Goal: Information Seeking & Learning: Learn about a topic

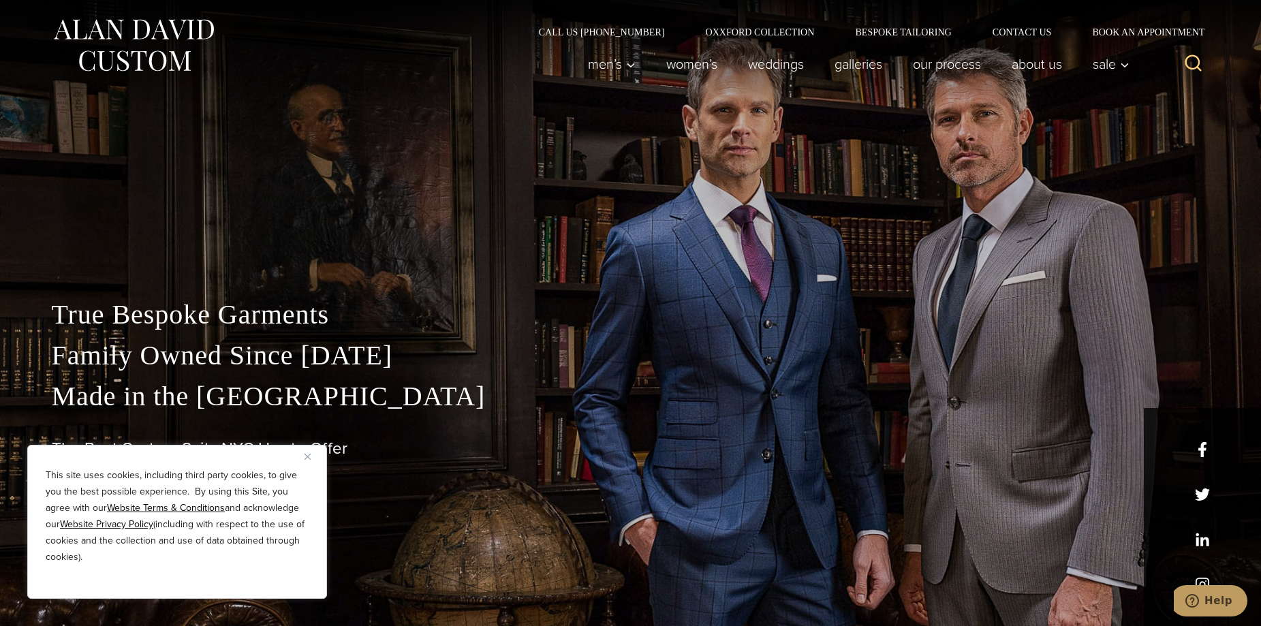
click at [305, 459] on img "Close" at bounding box center [308, 457] width 6 height 6
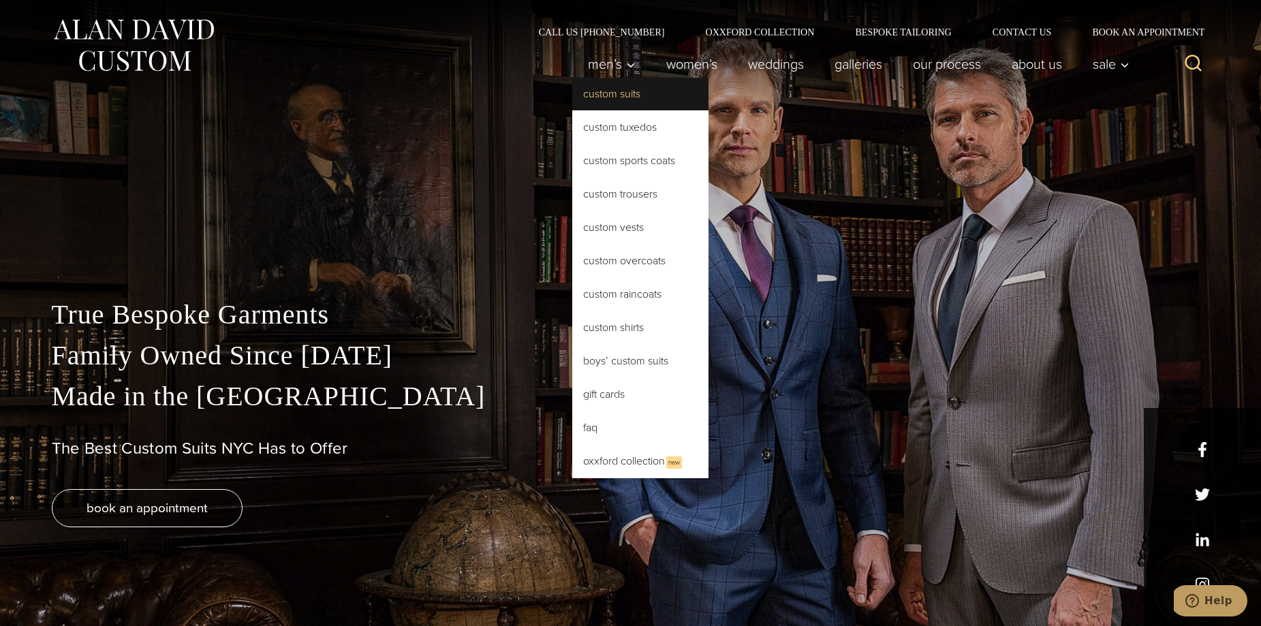
click at [604, 98] on link "Custom Suits" at bounding box center [640, 94] width 136 height 33
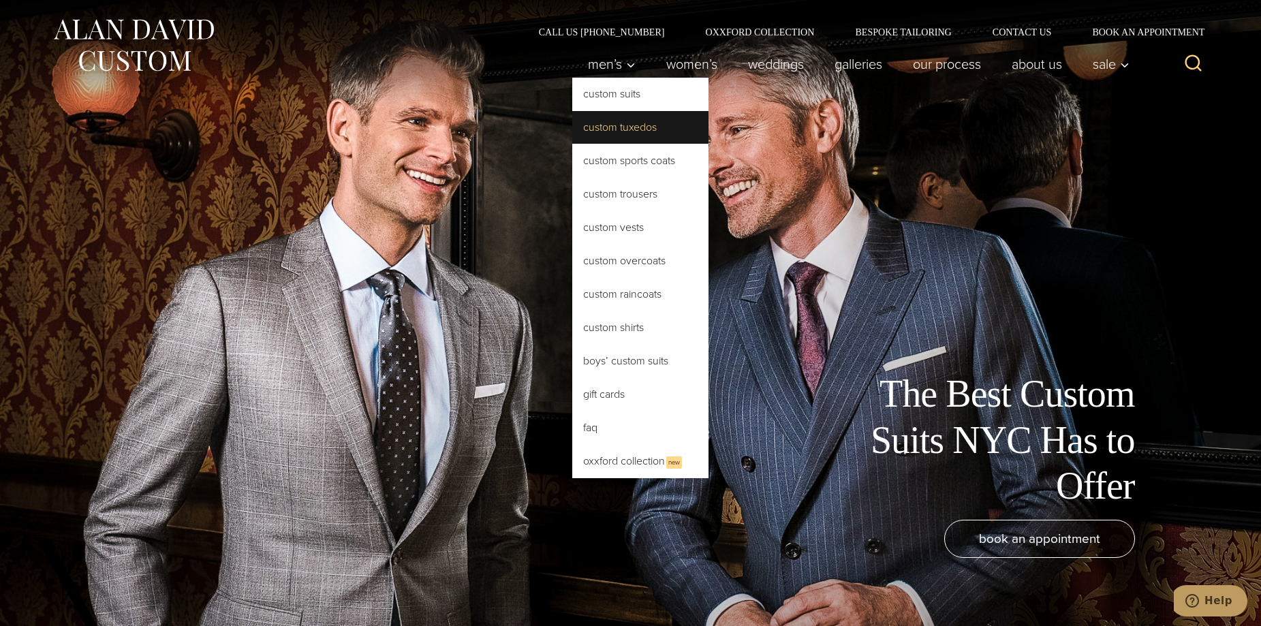
click at [604, 135] on link "Custom Tuxedos" at bounding box center [640, 127] width 136 height 33
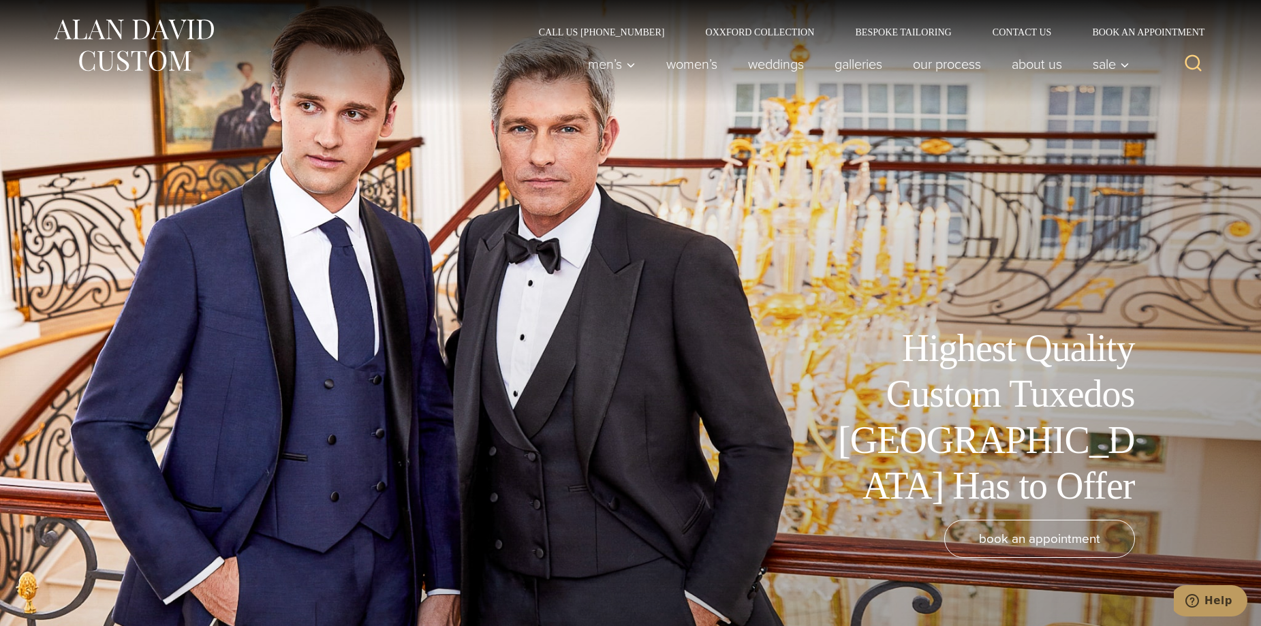
drag, startPoint x: 1207, startPoint y: 420, endPoint x: 1166, endPoint y: 215, distance: 209.3
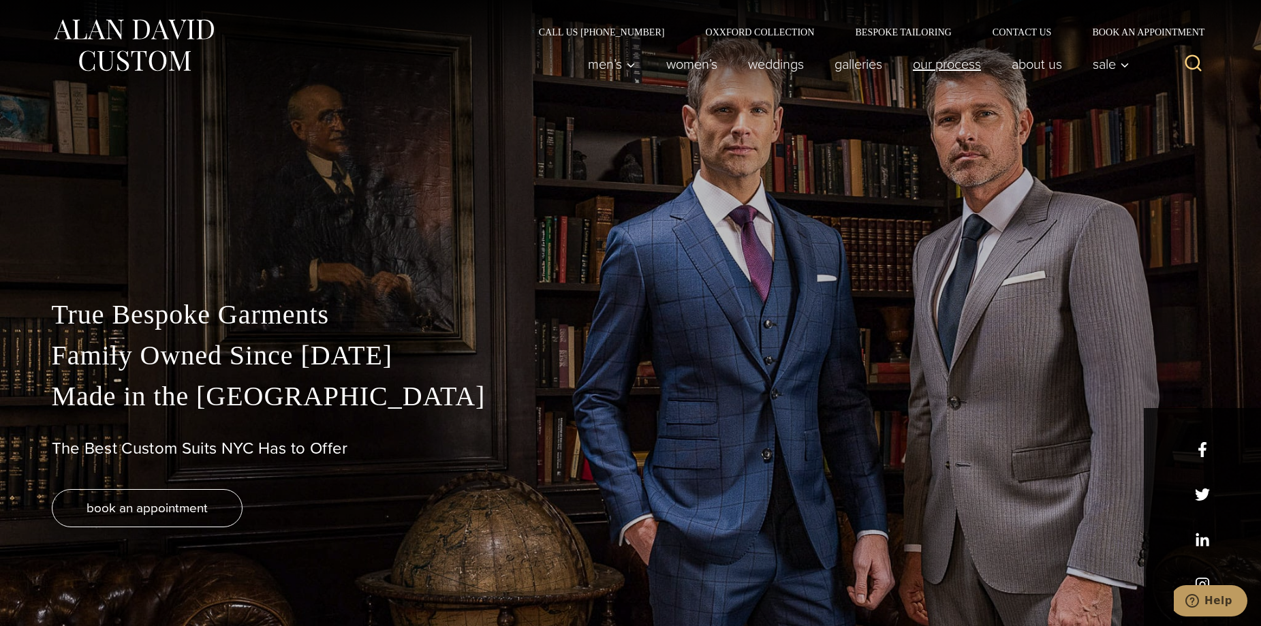
click at [955, 65] on link "Our Process" at bounding box center [946, 63] width 99 height 27
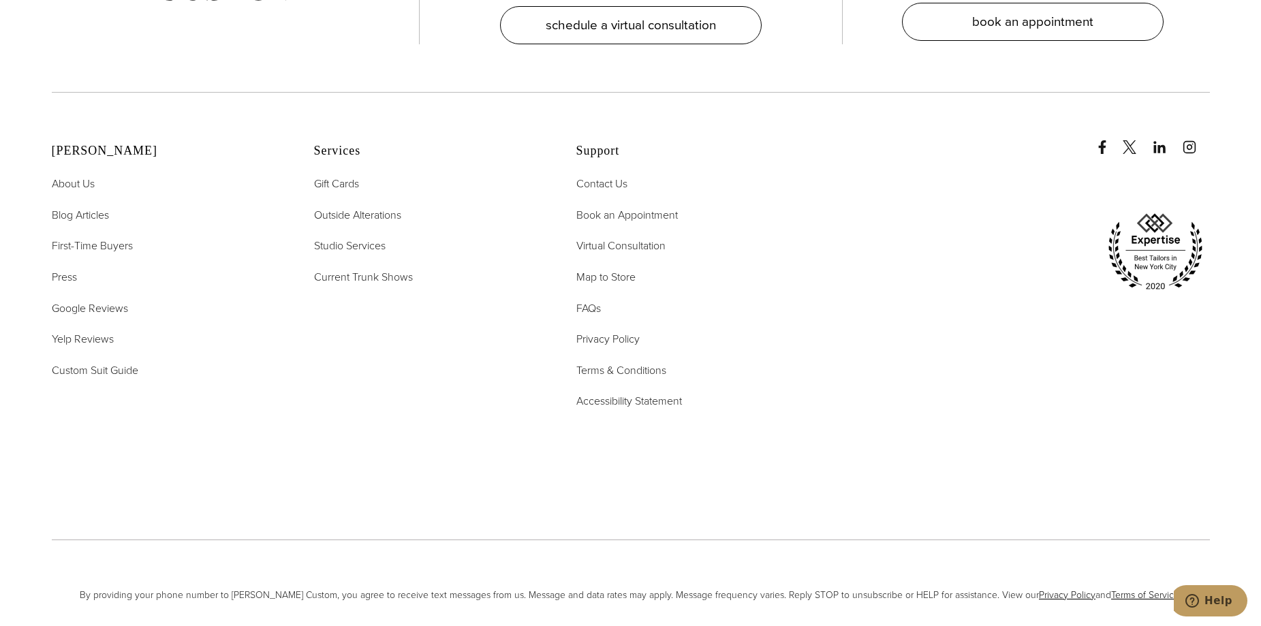
scroll to position [5042, 0]
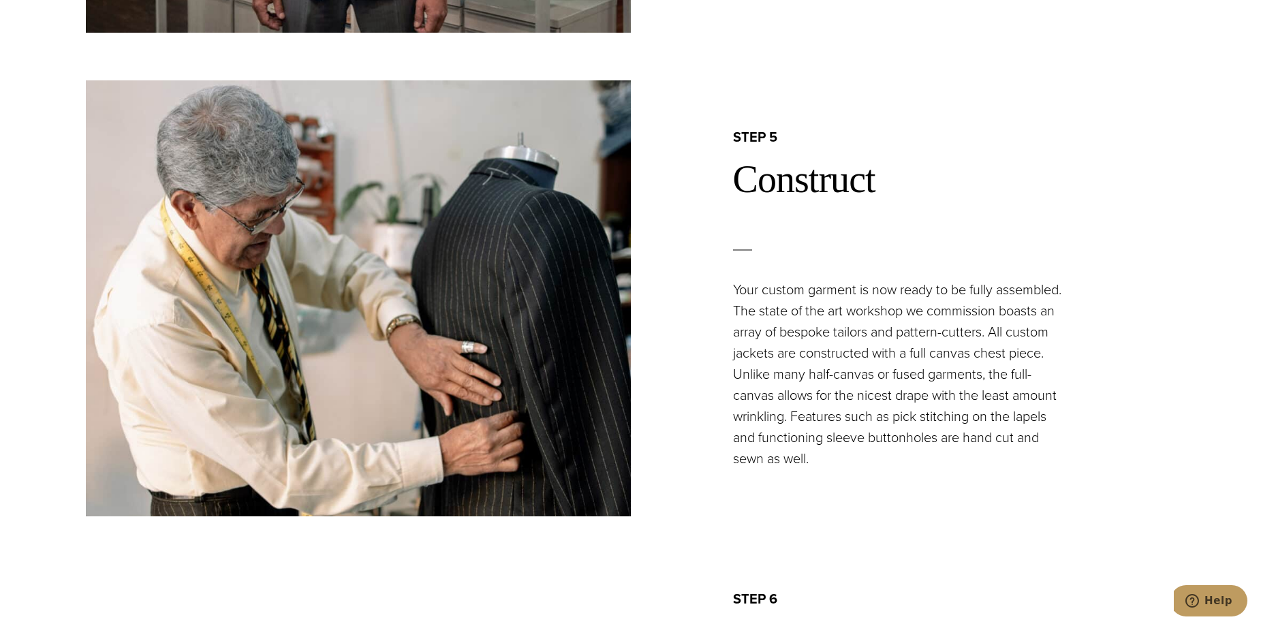
drag, startPoint x: 954, startPoint y: 340, endPoint x: 956, endPoint y: 146, distance: 194.2
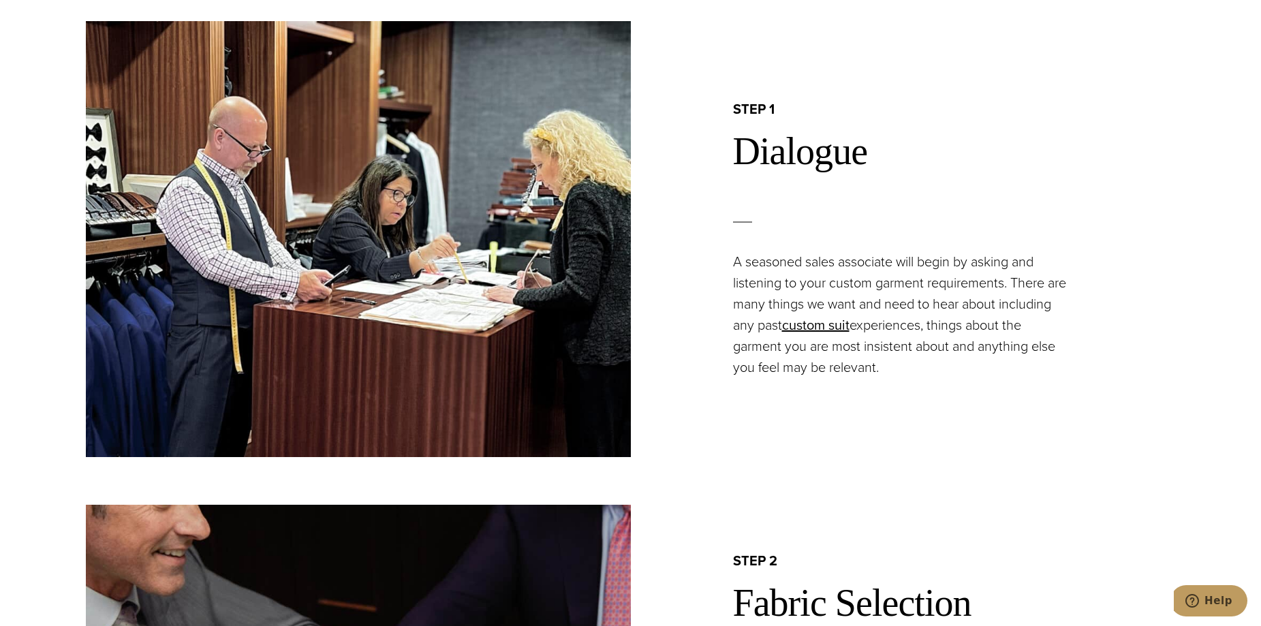
scroll to position [0, 0]
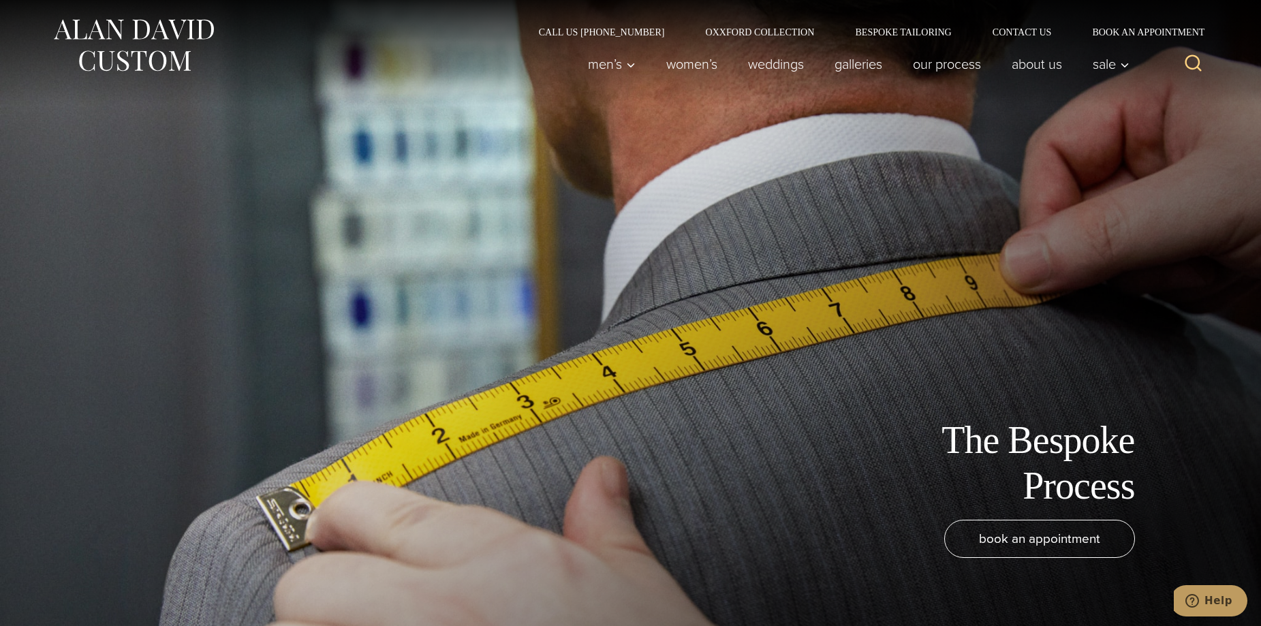
drag, startPoint x: 1040, startPoint y: 344, endPoint x: 1023, endPoint y: 103, distance: 241.8
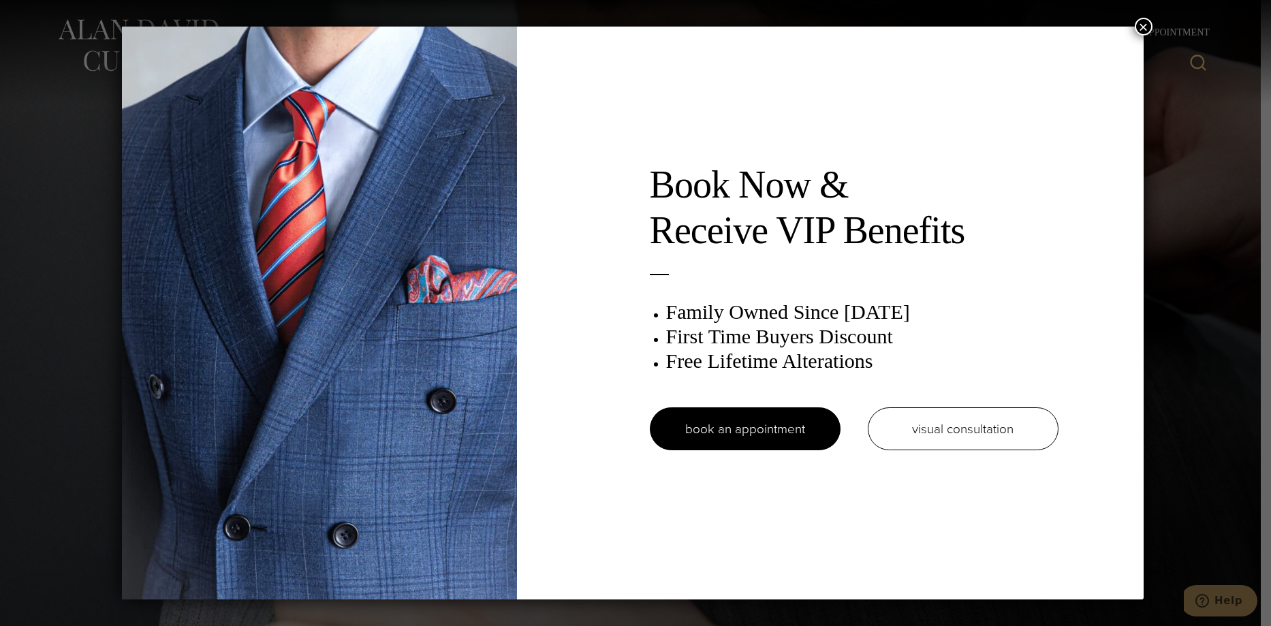
click at [1150, 19] on button "×" at bounding box center [1144, 27] width 18 height 18
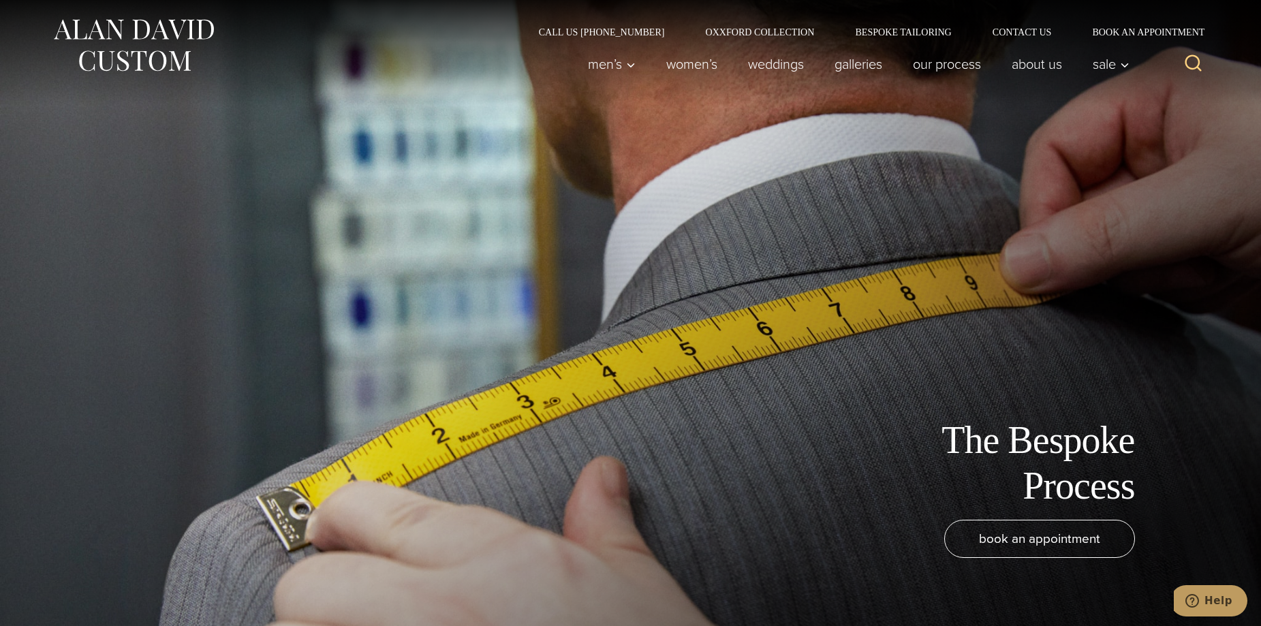
click at [154, 59] on img at bounding box center [134, 45] width 164 height 61
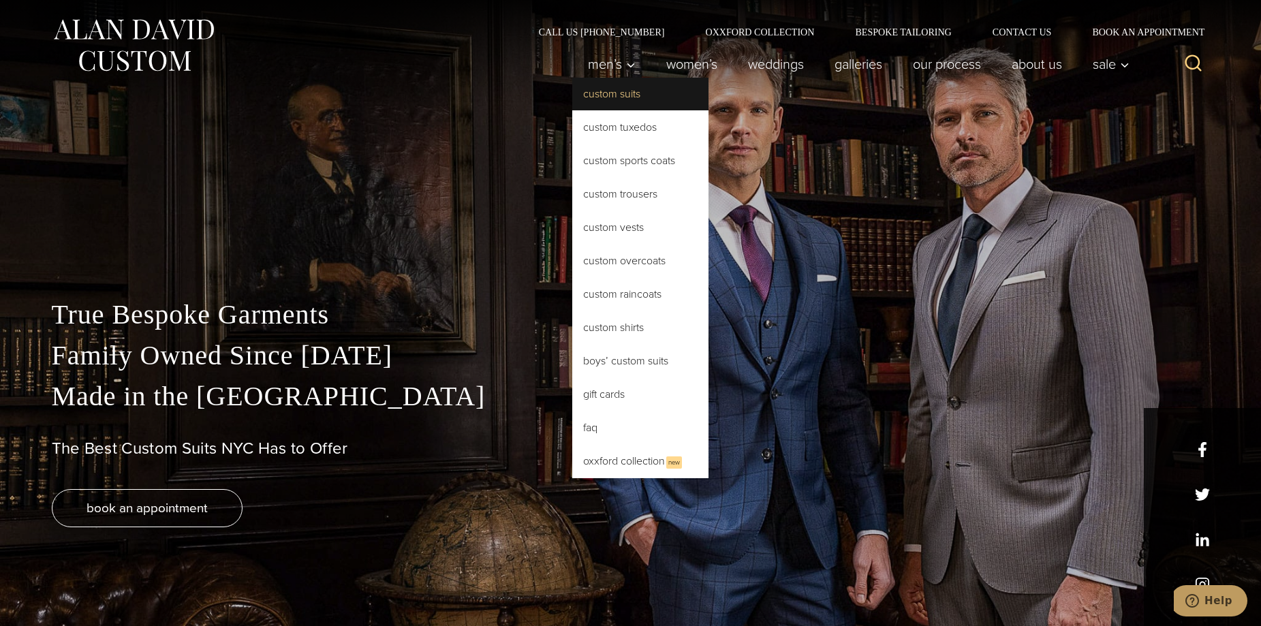
click at [602, 92] on link "Custom Suits" at bounding box center [640, 94] width 136 height 33
